Goal: Task Accomplishment & Management: Manage account settings

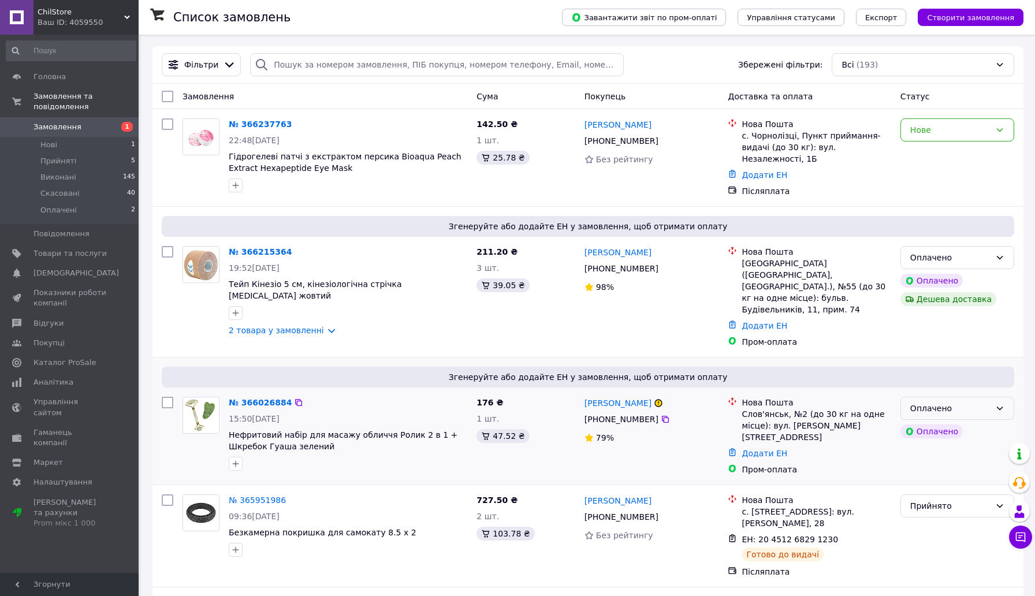
click at [957, 402] on div "Оплачено" at bounding box center [951, 408] width 80 height 13
click at [956, 458] on li "Скасовано" at bounding box center [957, 464] width 113 height 21
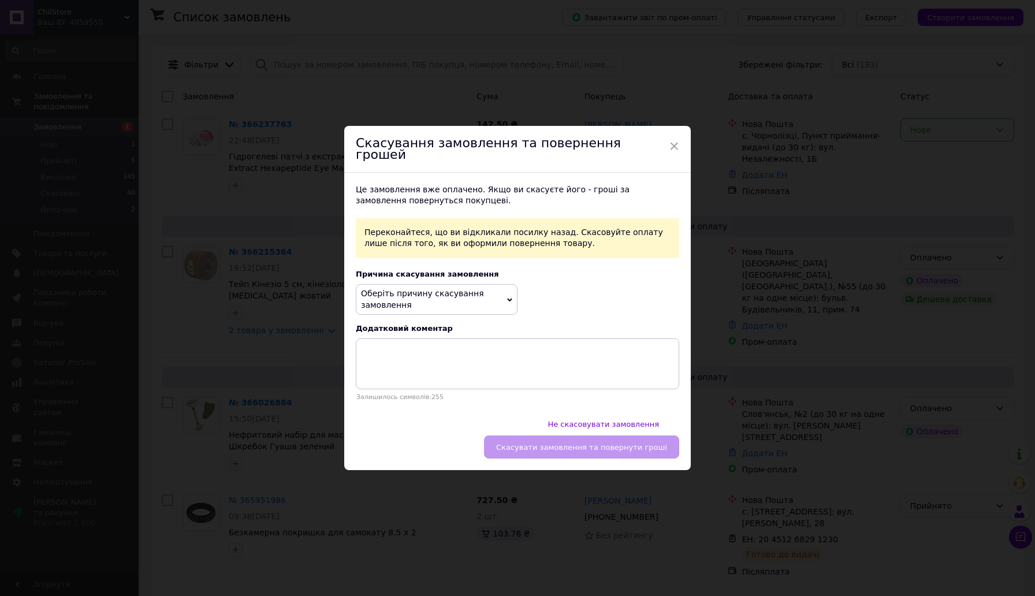
click at [410, 303] on span "Оберіть причину скасування замовлення" at bounding box center [422, 299] width 123 height 21
click at [446, 333] on li "Немає в наявності" at bounding box center [436, 328] width 161 height 16
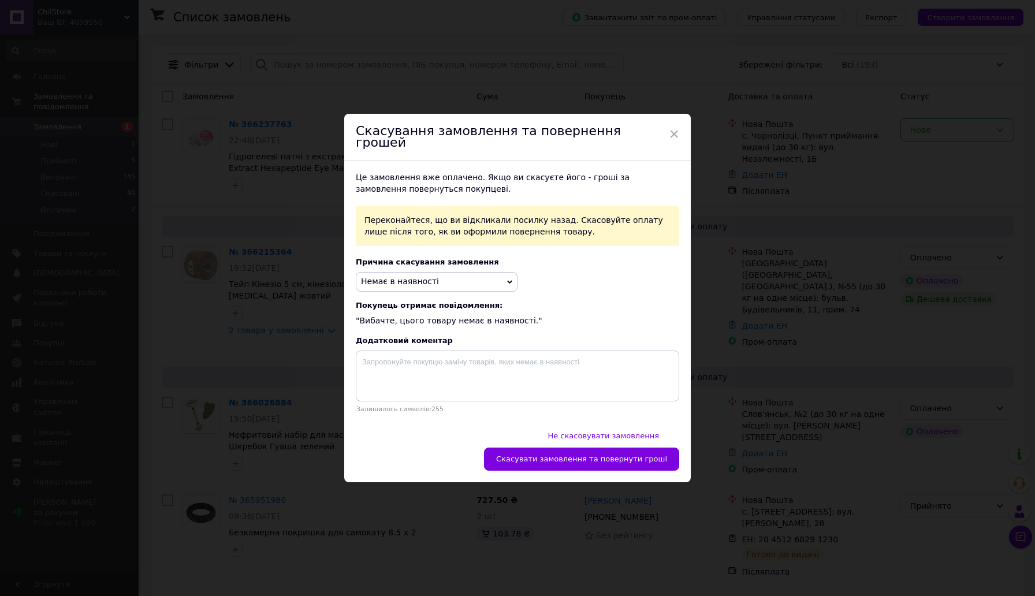
click at [447, 290] on span "Немає в наявності" at bounding box center [437, 282] width 162 height 20
click at [574, 276] on div "Це замовлення вже оплачено. Якщо ви скасуєте його - гроші за замовлення поверну…" at bounding box center [517, 293] width 347 height 264
click at [582, 425] on div "Це замовлення вже оплачено. Якщо ви скасуєте його - гроші за замовлення поверну…" at bounding box center [517, 293] width 347 height 264
click at [582, 448] on button "Скасувати замовлення та повернути гроші" at bounding box center [581, 459] width 195 height 23
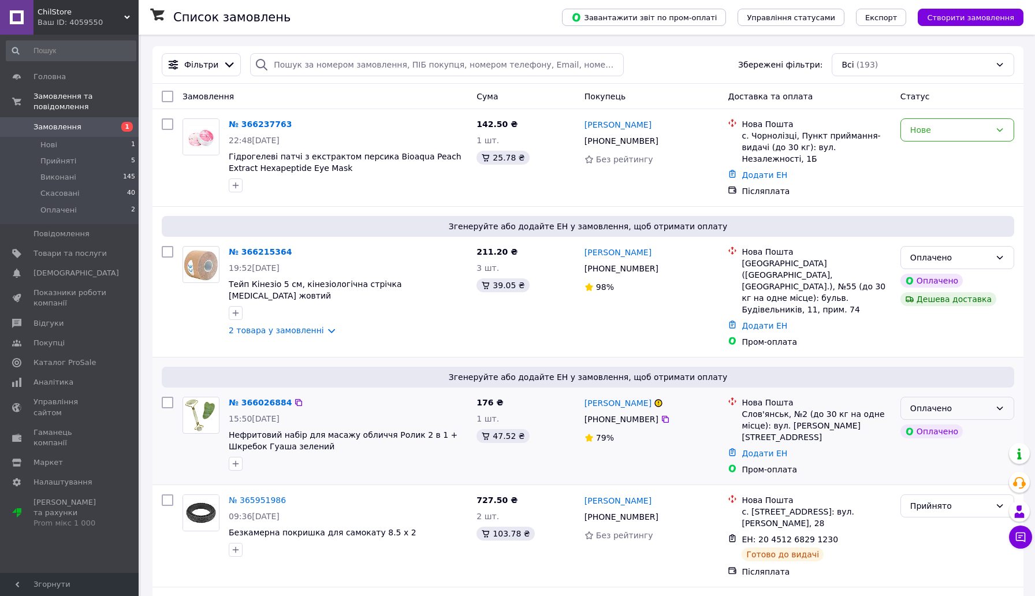
click at [916, 402] on div "Оплачено" at bounding box center [951, 408] width 80 height 13
click at [948, 461] on li "Скасовано" at bounding box center [957, 464] width 113 height 21
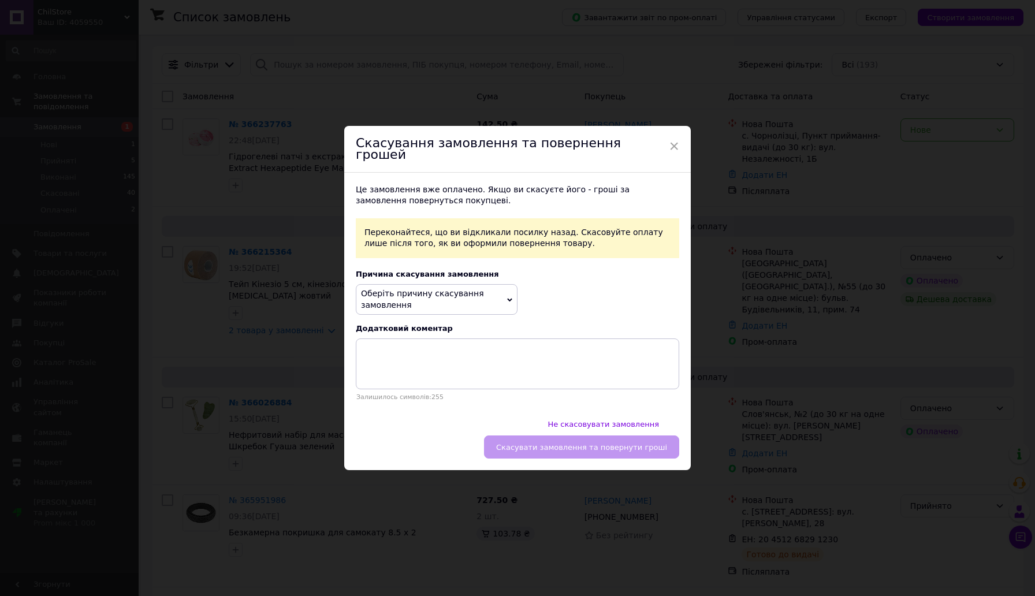
click at [471, 311] on span "Оберіть причину скасування замовлення" at bounding box center [437, 299] width 162 height 31
click at [461, 329] on li "Немає в наявності" at bounding box center [436, 328] width 161 height 16
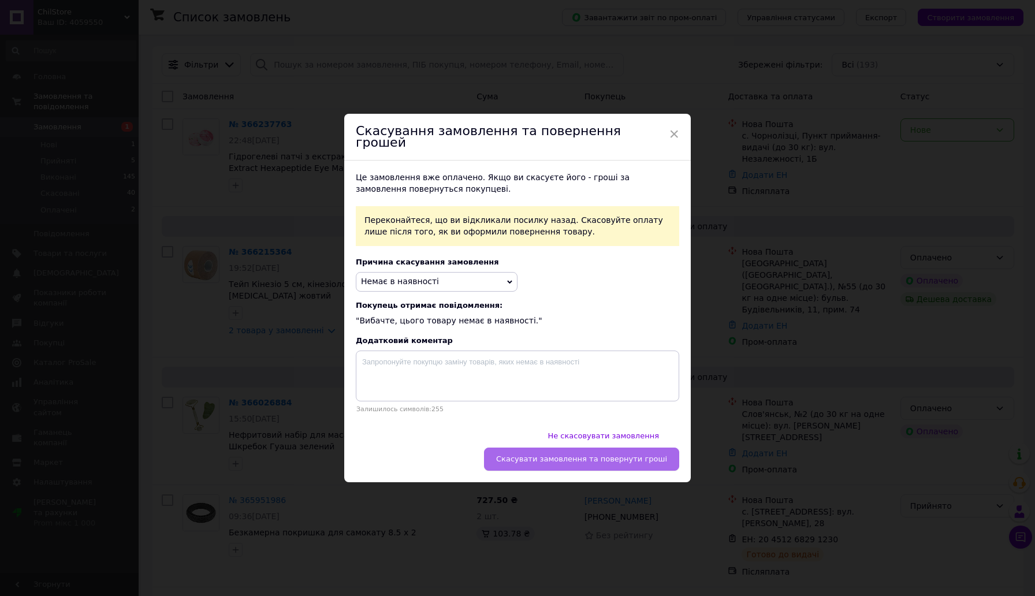
click at [596, 455] on span "Скасувати замовлення та повернути гроші" at bounding box center [581, 459] width 171 height 9
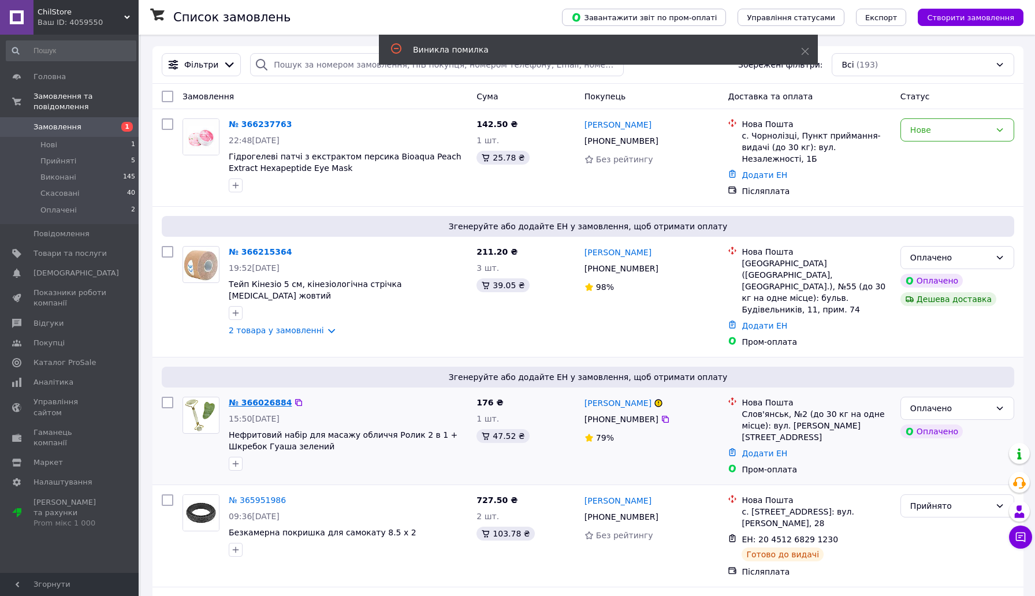
click at [262, 398] on link "№ 366026884" at bounding box center [260, 402] width 63 height 9
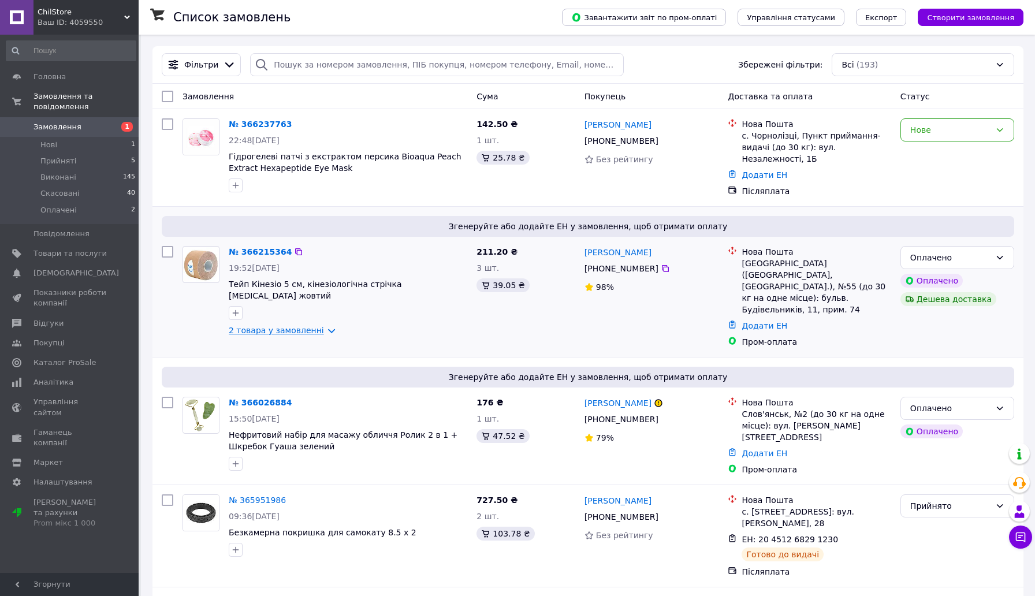
click at [283, 333] on link "2 товара у замовленні" at bounding box center [276, 330] width 95 height 9
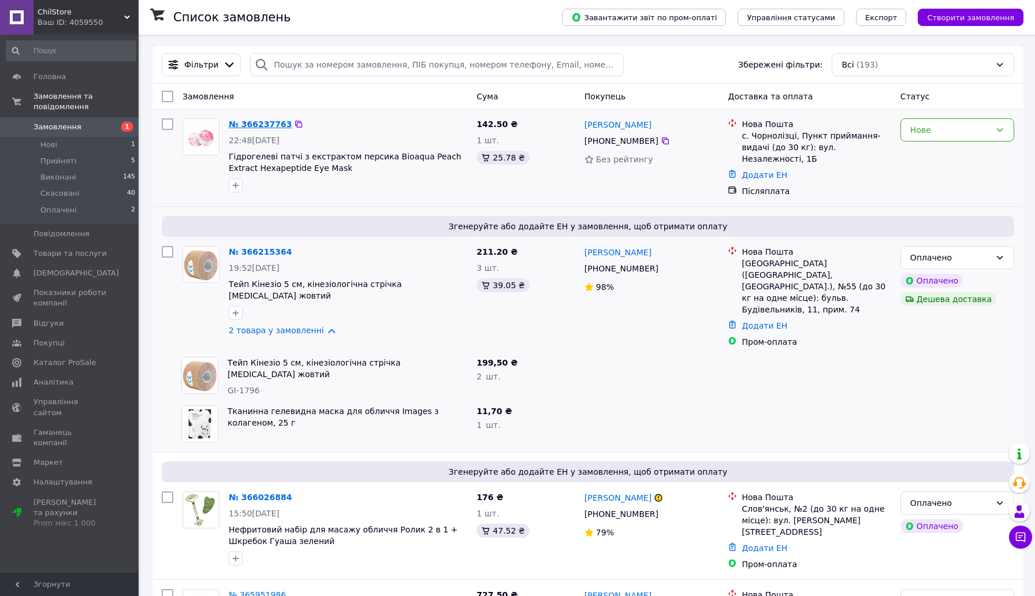
click at [254, 122] on link "№ 366237763" at bounding box center [260, 124] width 63 height 9
click at [254, 253] on link "№ 366215364" at bounding box center [260, 251] width 63 height 9
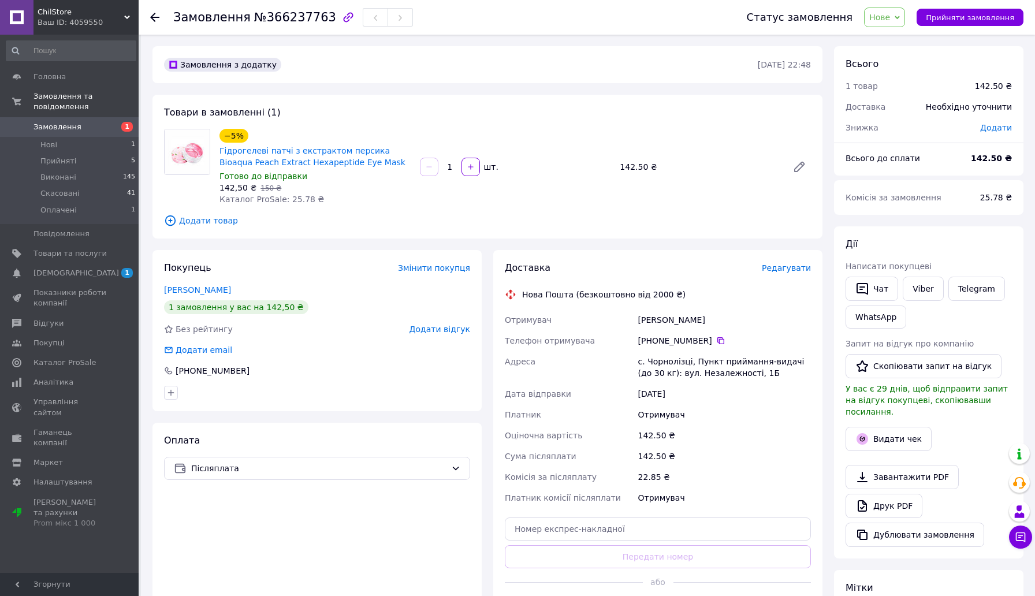
scroll to position [37, 0]
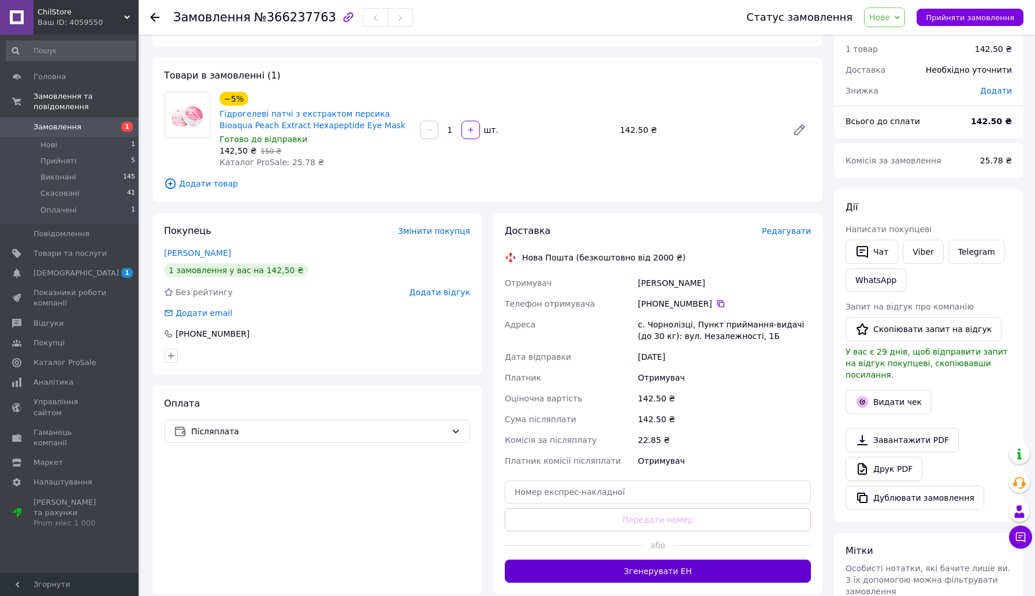
click at [678, 573] on button "Згенерувати ЕН" at bounding box center [658, 571] width 306 height 23
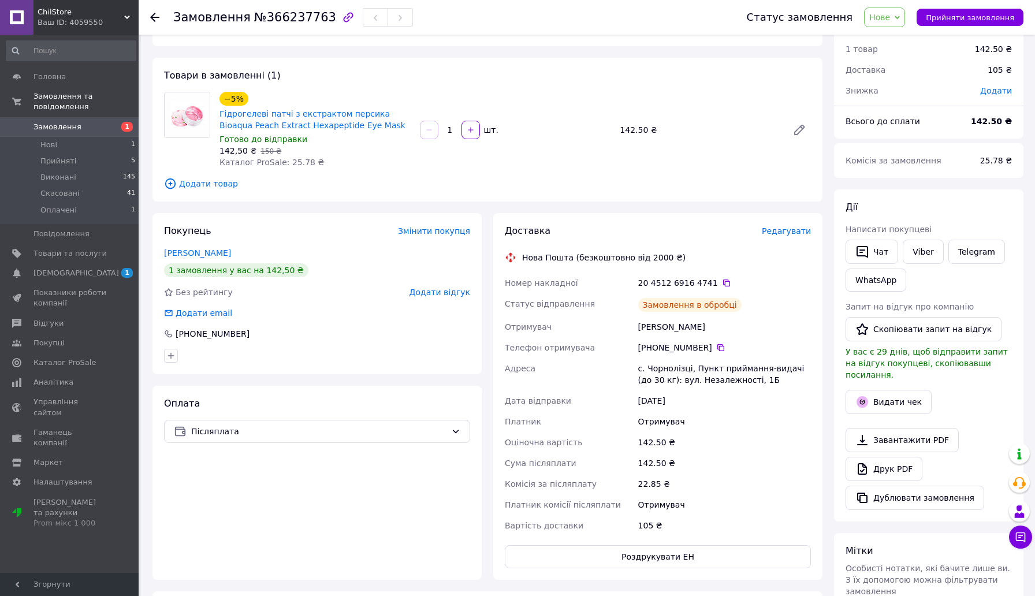
scroll to position [0, 0]
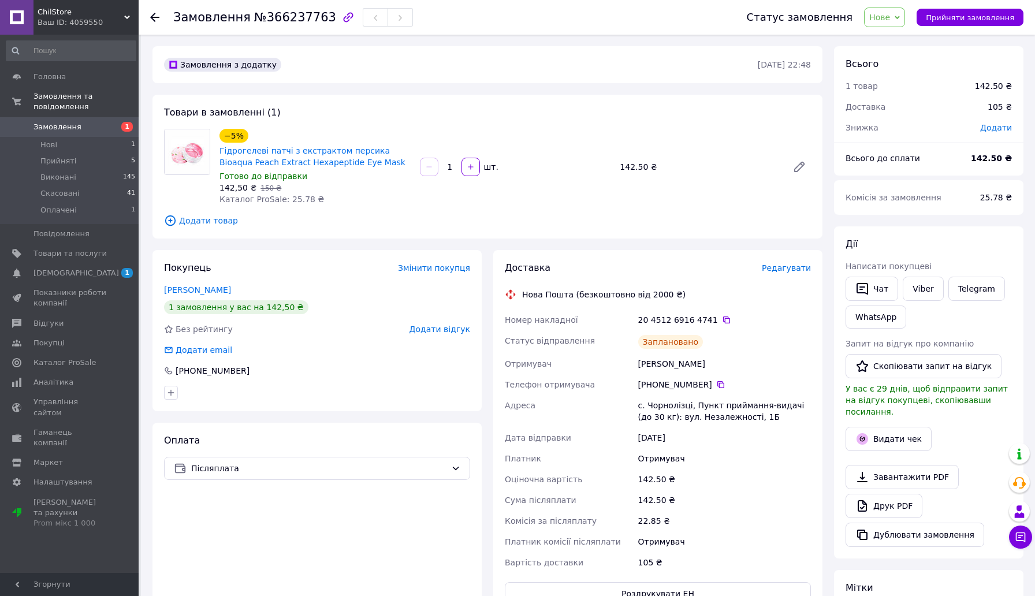
click at [883, 22] on span "Нове" at bounding box center [884, 18] width 41 height 20
click at [885, 43] on li "Прийнято" at bounding box center [891, 40] width 53 height 17
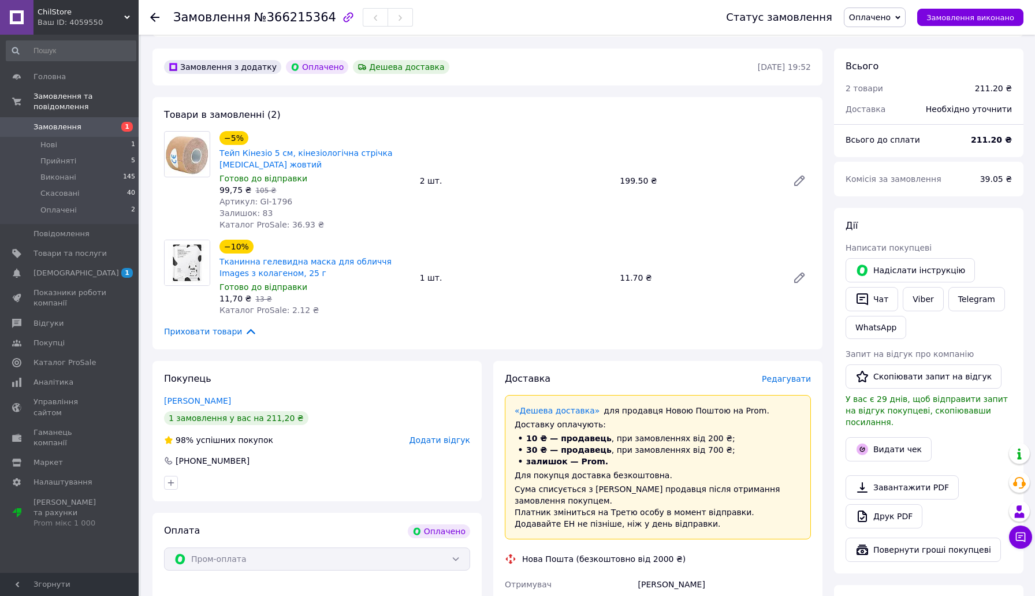
scroll to position [320, 0]
drag, startPoint x: 322, startPoint y: 144, endPoint x: 218, endPoint y: 134, distance: 103.9
click at [218, 148] on div "Тейп Кінезіо 5 см, кінезіологічна стрічка [MEDICAL_DATA] жовтий" at bounding box center [315, 160] width 194 height 25
copy link "Тейп Кінезіо 5 см, кінезіологічна стрічка [MEDICAL_DATA] жовтий"
click at [85, 257] on span "Товари та послуги" at bounding box center [70, 253] width 73 height 10
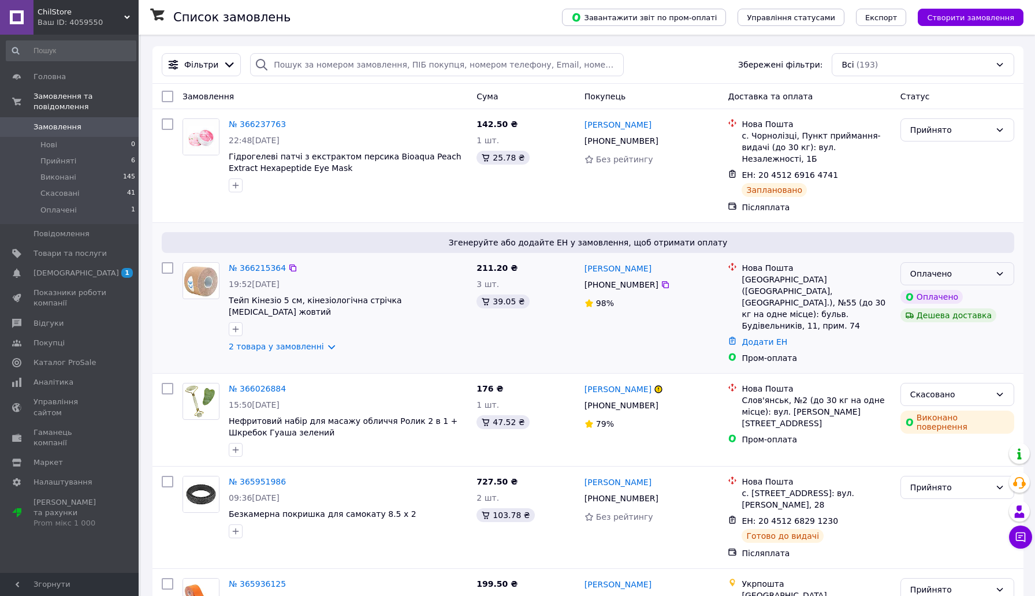
click at [938, 274] on div "Оплачено" at bounding box center [951, 274] width 80 height 13
click at [942, 341] on li "Скасовано" at bounding box center [957, 340] width 113 height 21
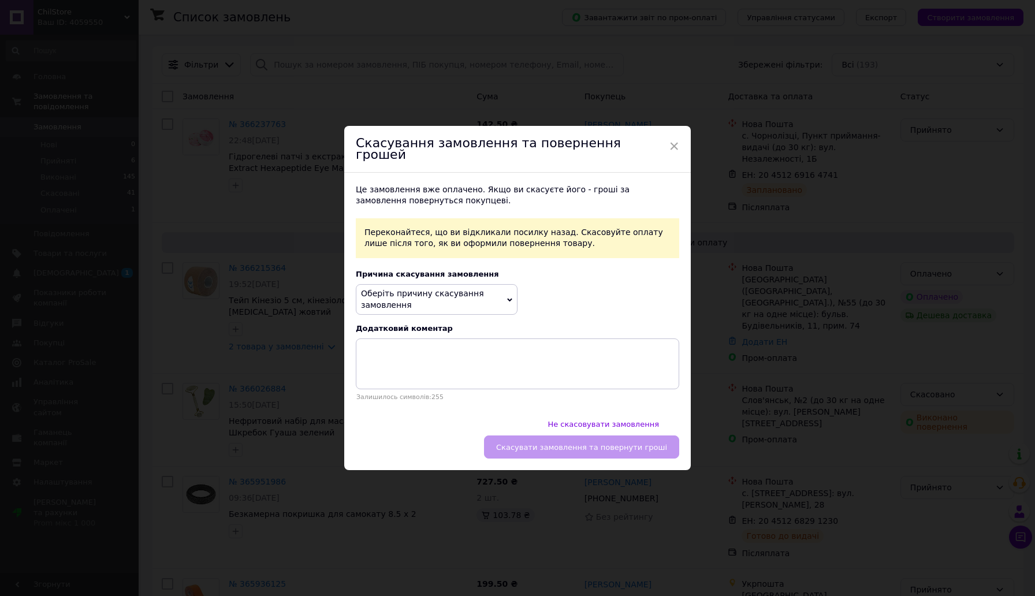
click at [434, 315] on span "Оберіть причину скасування замовлення" at bounding box center [437, 299] width 162 height 31
click at [446, 362] on li "На прохання покупця" at bounding box center [436, 360] width 161 height 16
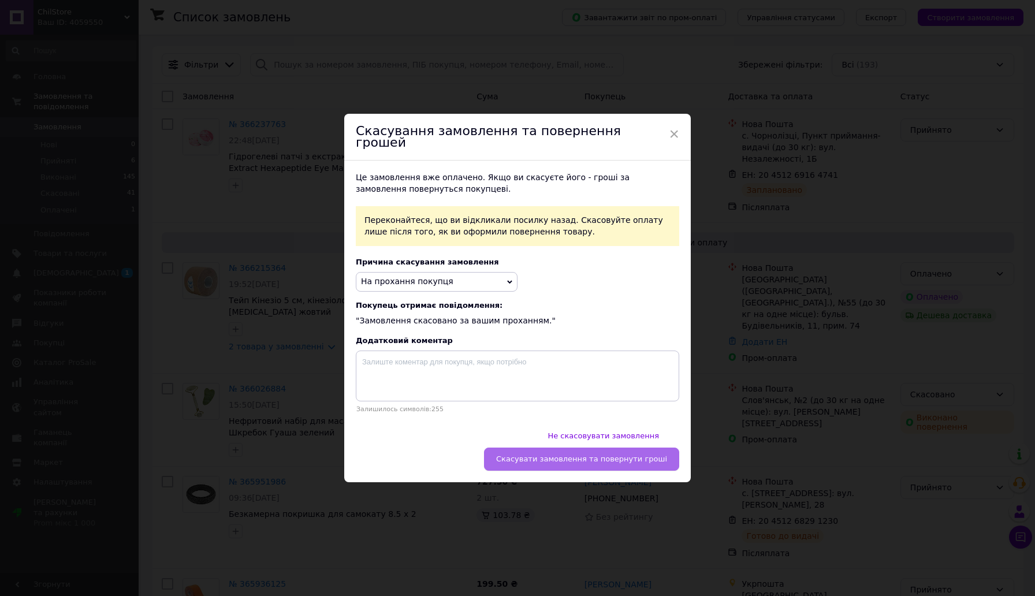
click at [556, 449] on button "Скасувати замовлення та повернути гроші" at bounding box center [581, 459] width 195 height 23
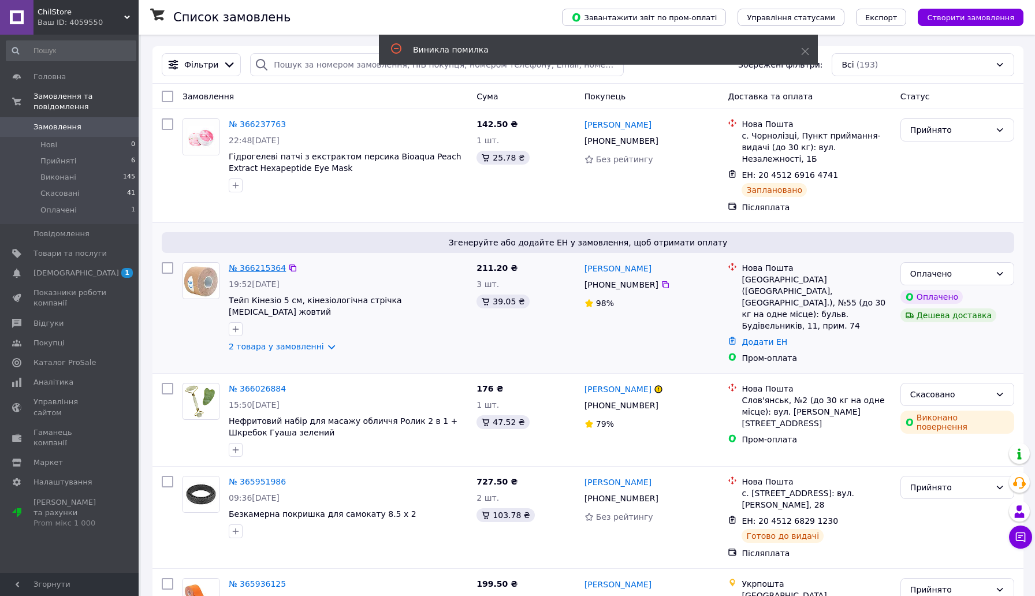
click at [257, 265] on link "№ 366215364" at bounding box center [257, 267] width 57 height 9
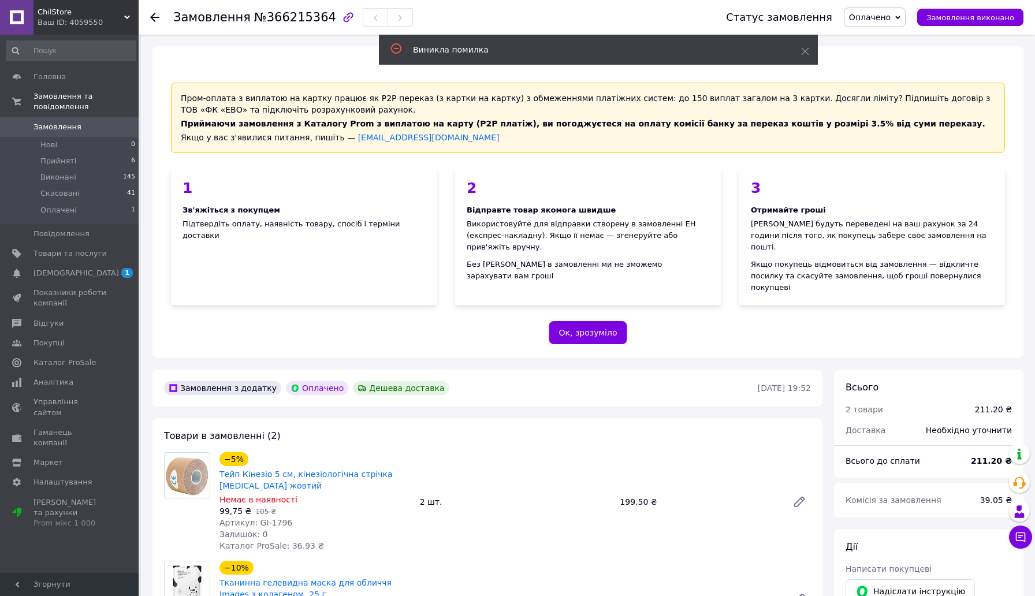
click at [868, 25] on span "Оплачено" at bounding box center [875, 18] width 62 height 20
drag, startPoint x: 876, startPoint y: 62, endPoint x: 891, endPoint y: 88, distance: 30.8
click at [890, 77] on li "Скасовано" at bounding box center [875, 74] width 61 height 17
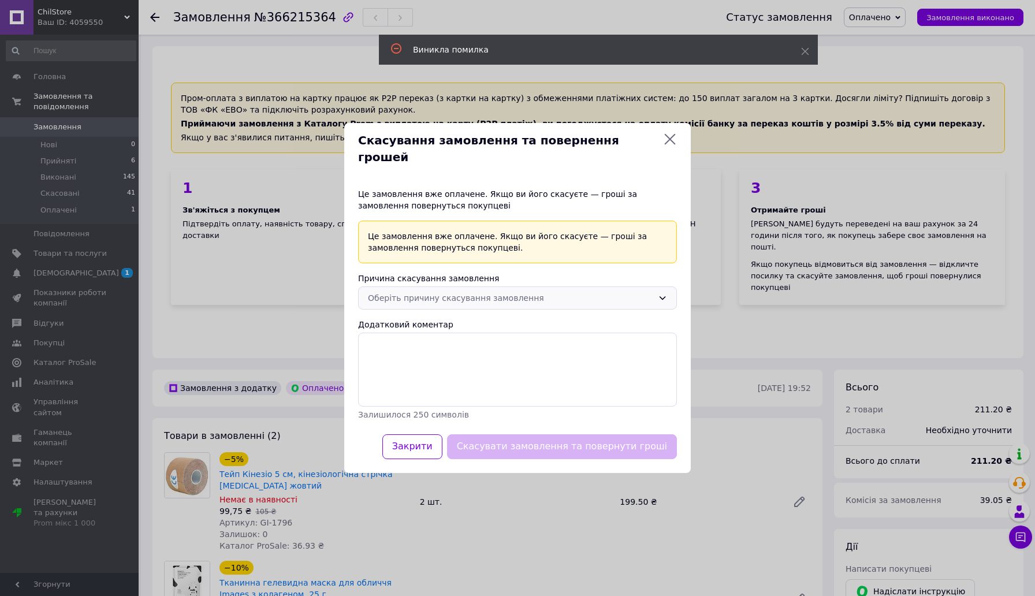
click at [447, 287] on div "Оберіть причину скасування замовлення" at bounding box center [517, 298] width 319 height 23
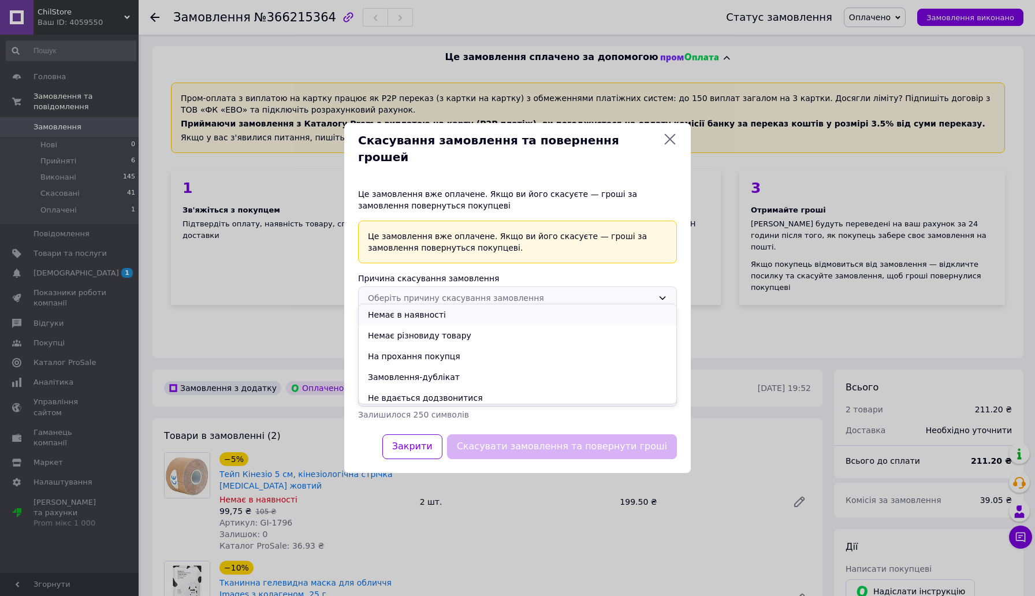
click at [451, 311] on li "Немає в наявності" at bounding box center [518, 314] width 318 height 21
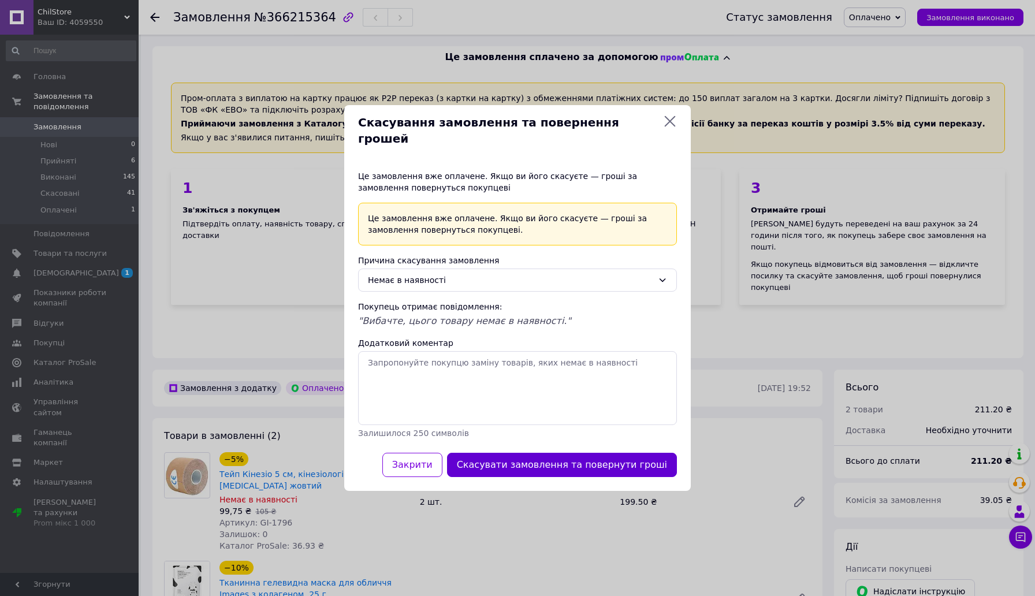
click at [517, 455] on button "Скасувати замовлення та повернути гроші" at bounding box center [562, 465] width 230 height 25
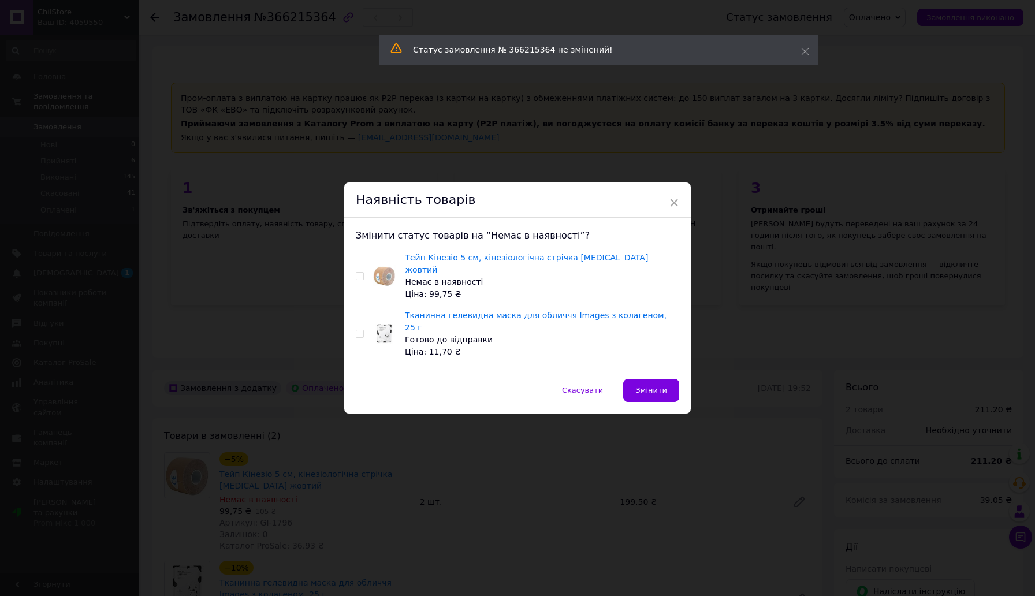
click at [357, 279] on input "checkbox" at bounding box center [360, 277] width 8 height 8
checkbox input "true"
click at [655, 379] on button "Змінити" at bounding box center [651, 390] width 56 height 23
